Goal: Task Accomplishment & Management: Complete application form

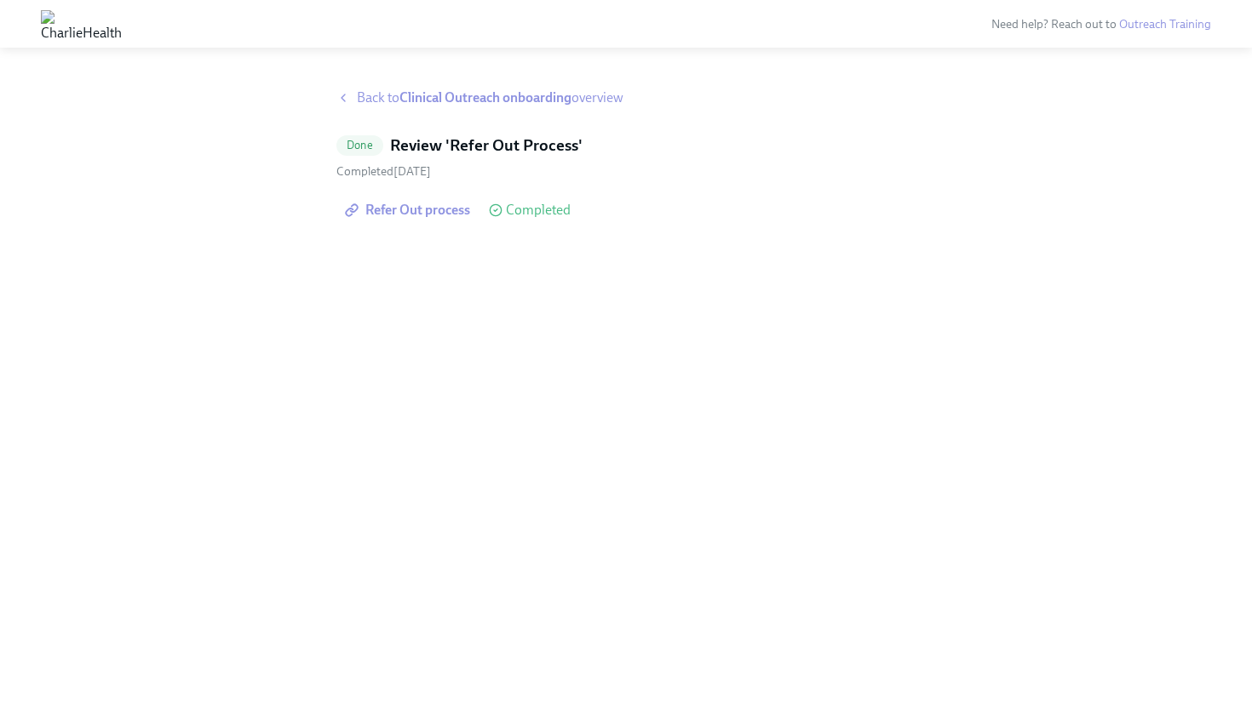
click at [457, 100] on strong "Clinical Outreach onboarding" at bounding box center [485, 97] width 172 height 16
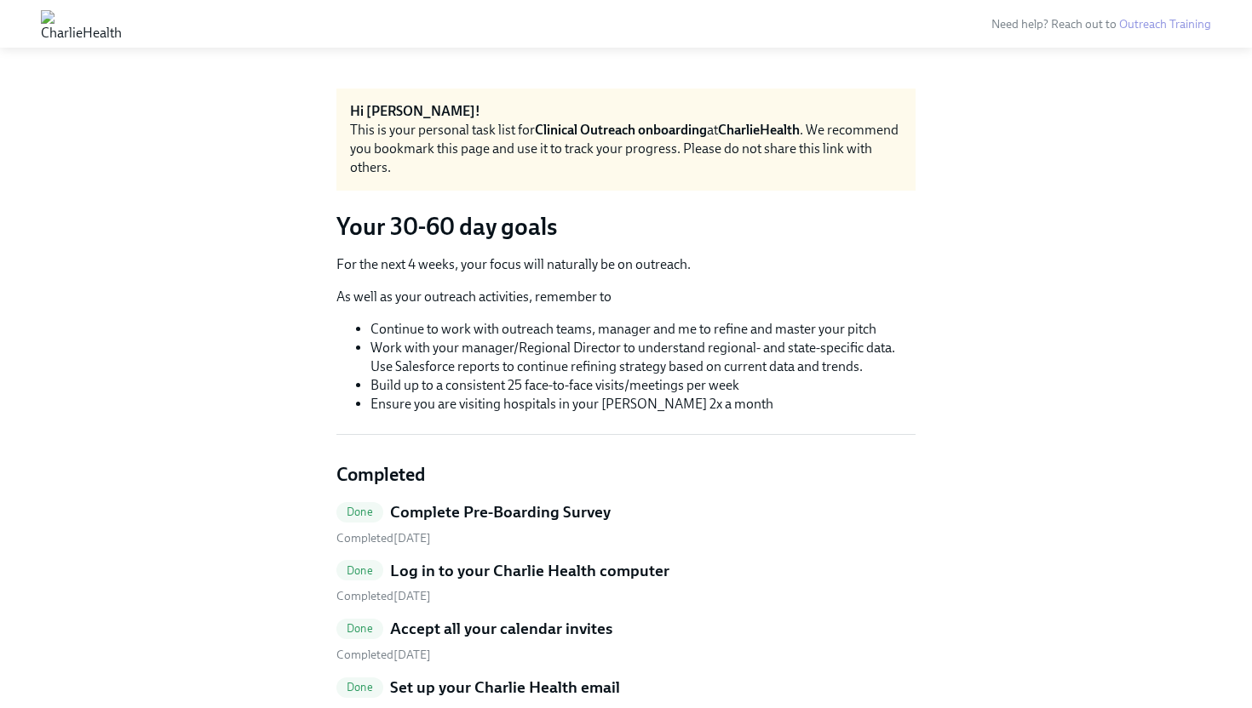
click at [122, 26] on img at bounding box center [81, 23] width 81 height 27
click at [122, 27] on img at bounding box center [81, 23] width 81 height 27
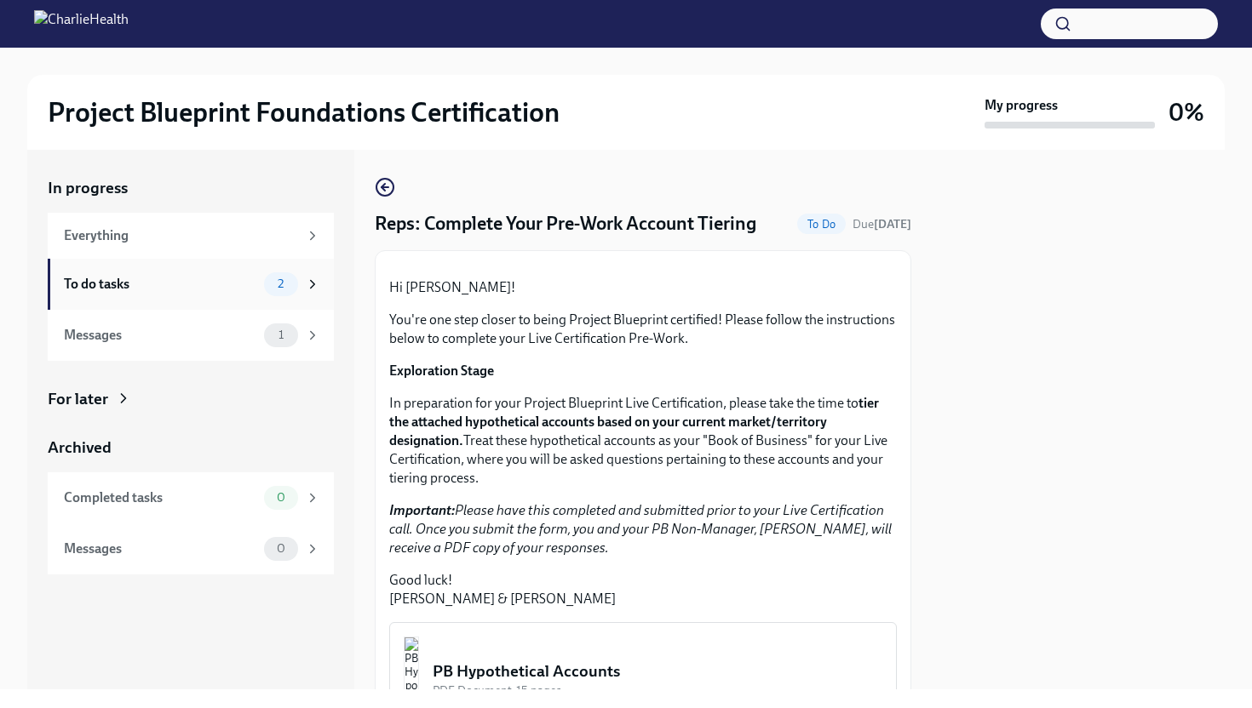
click at [312, 284] on icon at bounding box center [313, 284] width 4 height 8
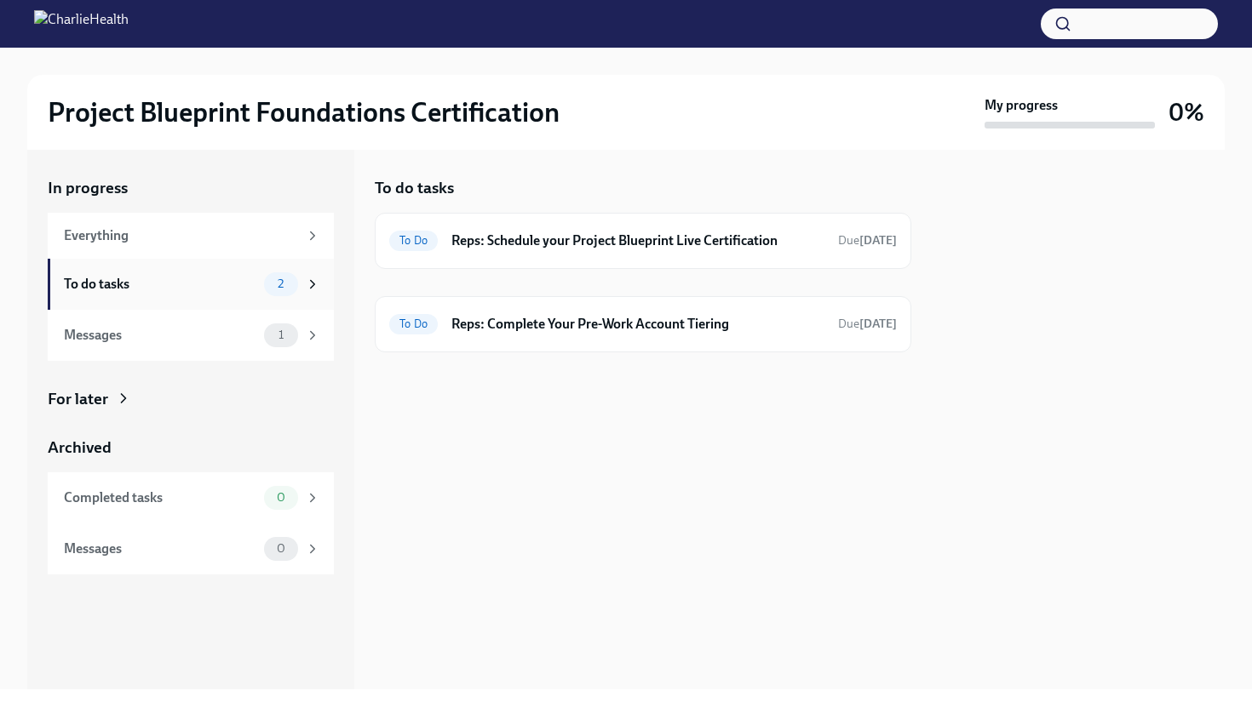
click at [313, 283] on icon at bounding box center [313, 284] width 4 height 8
click at [523, 326] on h6 "Reps: Complete Your Pre-Work Account Tiering" at bounding box center [637, 324] width 373 height 19
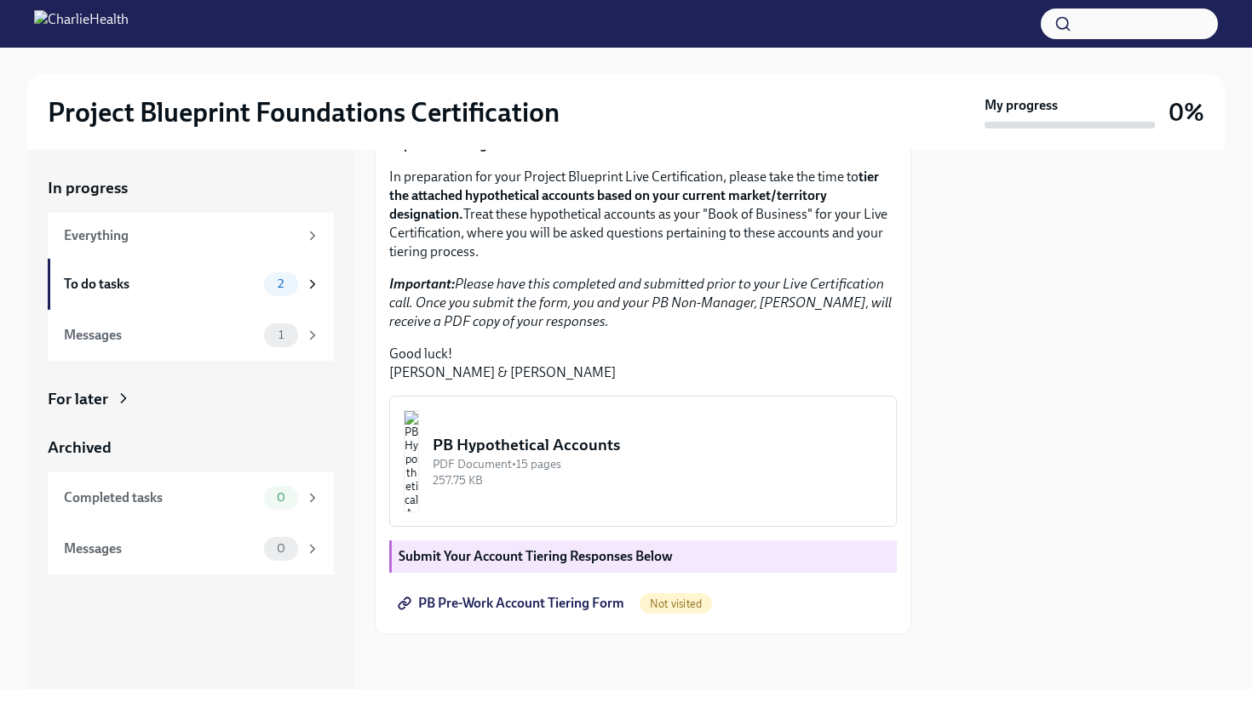
scroll to position [350, 0]
click at [579, 558] on strong "Submit Your Account Tiering Responses Below" at bounding box center [535, 556] width 274 height 16
click at [499, 605] on span "PB Pre-Work Account Tiering Form" at bounding box center [512, 603] width 223 height 17
click at [655, 484] on div "257.75 KB" at bounding box center [658, 481] width 450 height 16
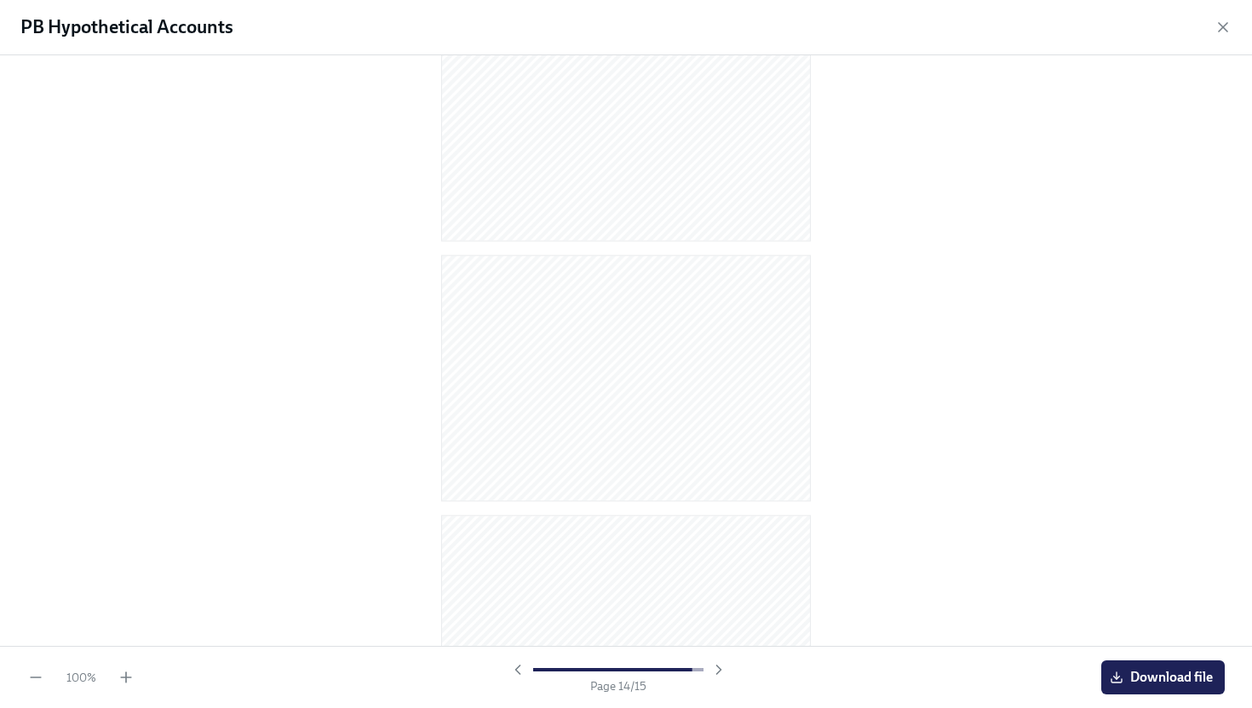
scroll to position [0, 0]
